Goal: Transaction & Acquisition: Purchase product/service

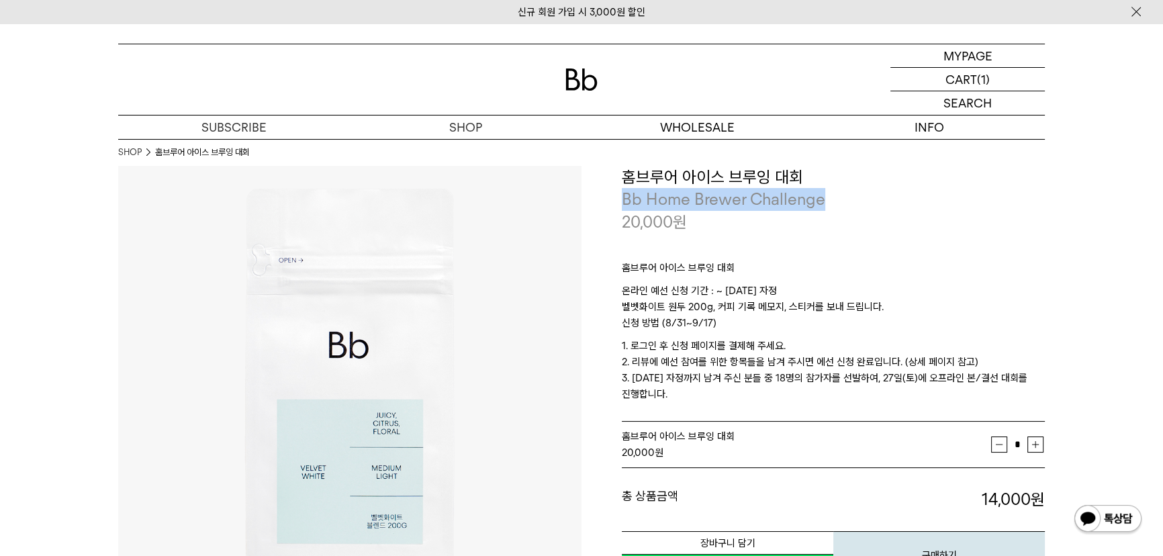
drag, startPoint x: 832, startPoint y: 197, endPoint x: 625, endPoint y: 202, distance: 206.9
click at [625, 202] on p "Bb Home Brewer Challenge" at bounding box center [833, 199] width 423 height 23
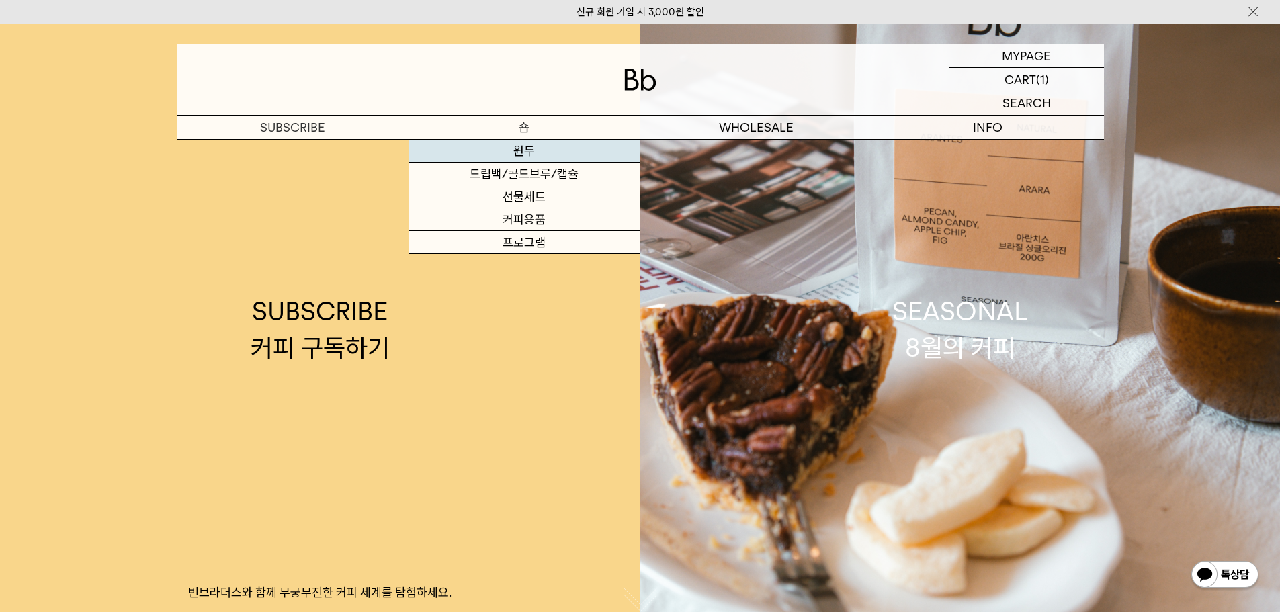
click at [505, 156] on link "원두" at bounding box center [524, 151] width 232 height 23
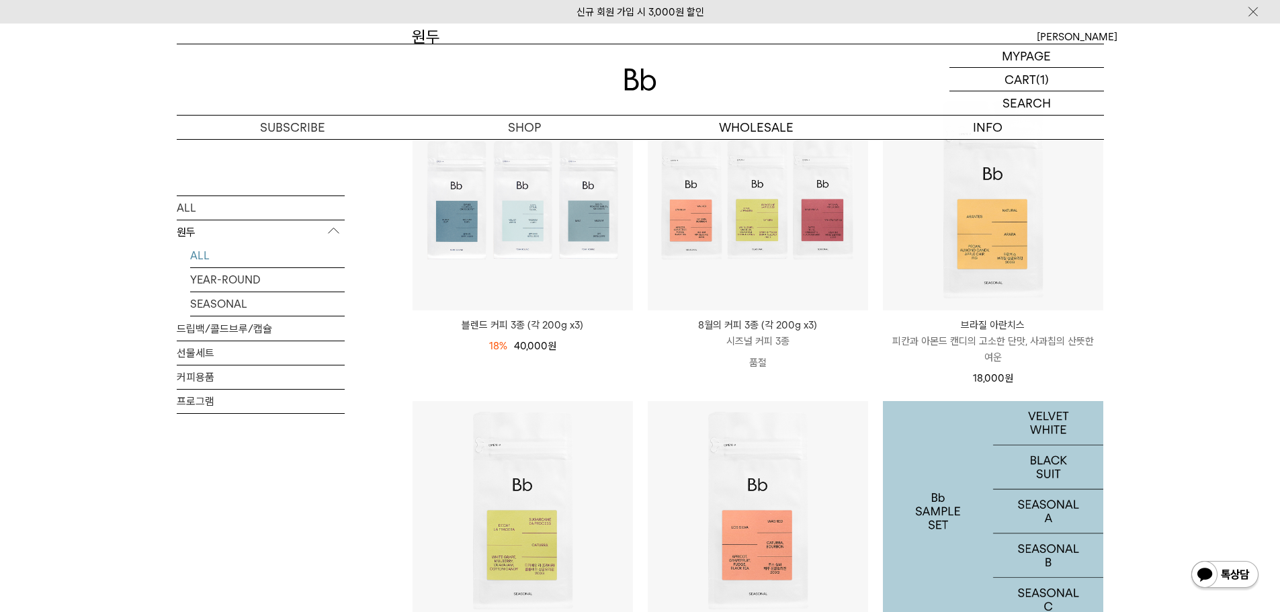
scroll to position [134, 0]
